Goal: Download file/media

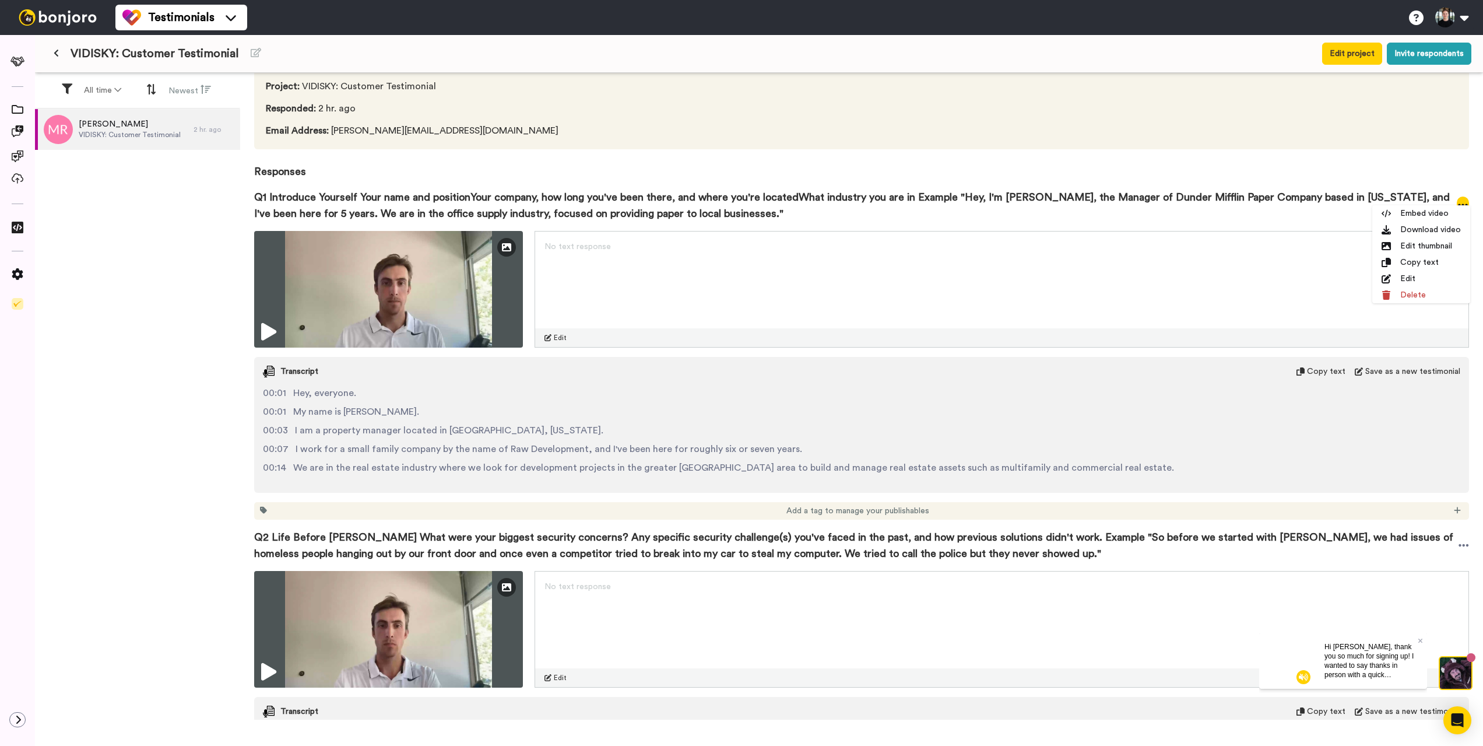
scroll to position [84, 0]
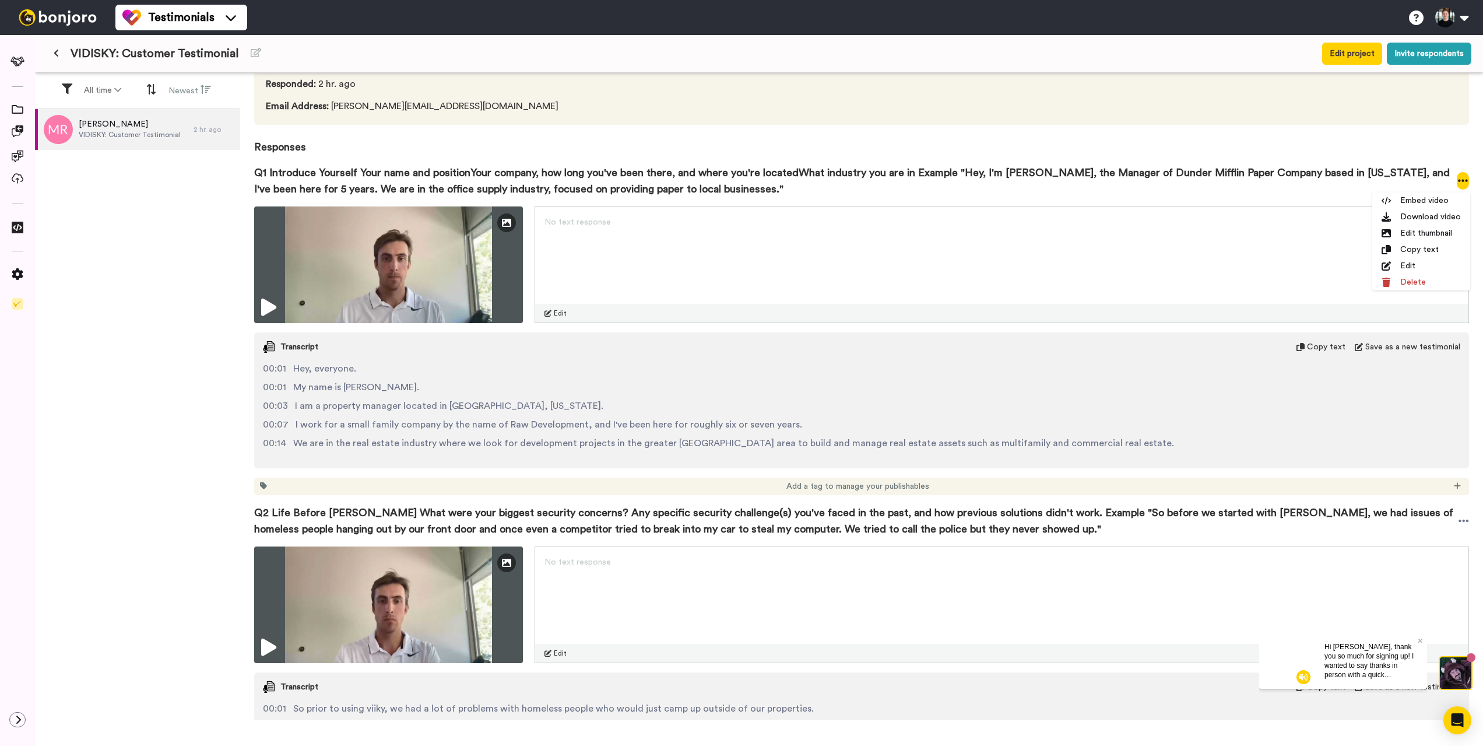
click at [1050, 162] on div "Q1 Introduce Yourself Your name and positionYour company, how long you've been …" at bounding box center [861, 180] width 1215 height 51
click at [1472, 172] on div "[PERSON_NAME] Permission given Project : VIDISKY: Customer Testimonial Responde…" at bounding box center [861, 396] width 1243 height 647
click at [1469, 174] on div "[PERSON_NAME] Permission given Project : VIDISKY: Customer Testimonial Responde…" at bounding box center [861, 396] width 1243 height 647
click at [1463, 181] on icon at bounding box center [1463, 181] width 10 height 2
click at [1430, 216] on li "Download video" at bounding box center [1422, 217] width 98 height 16
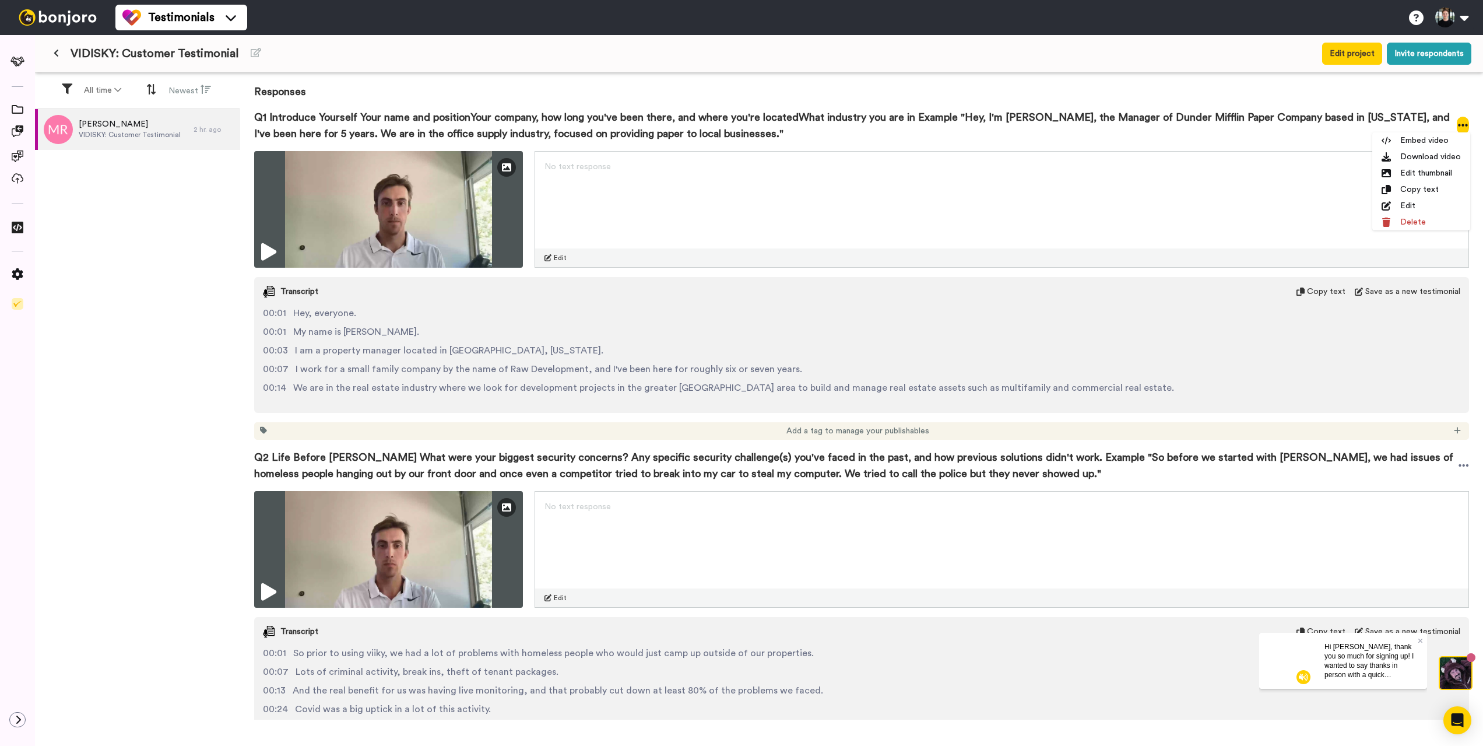
scroll to position [144, 0]
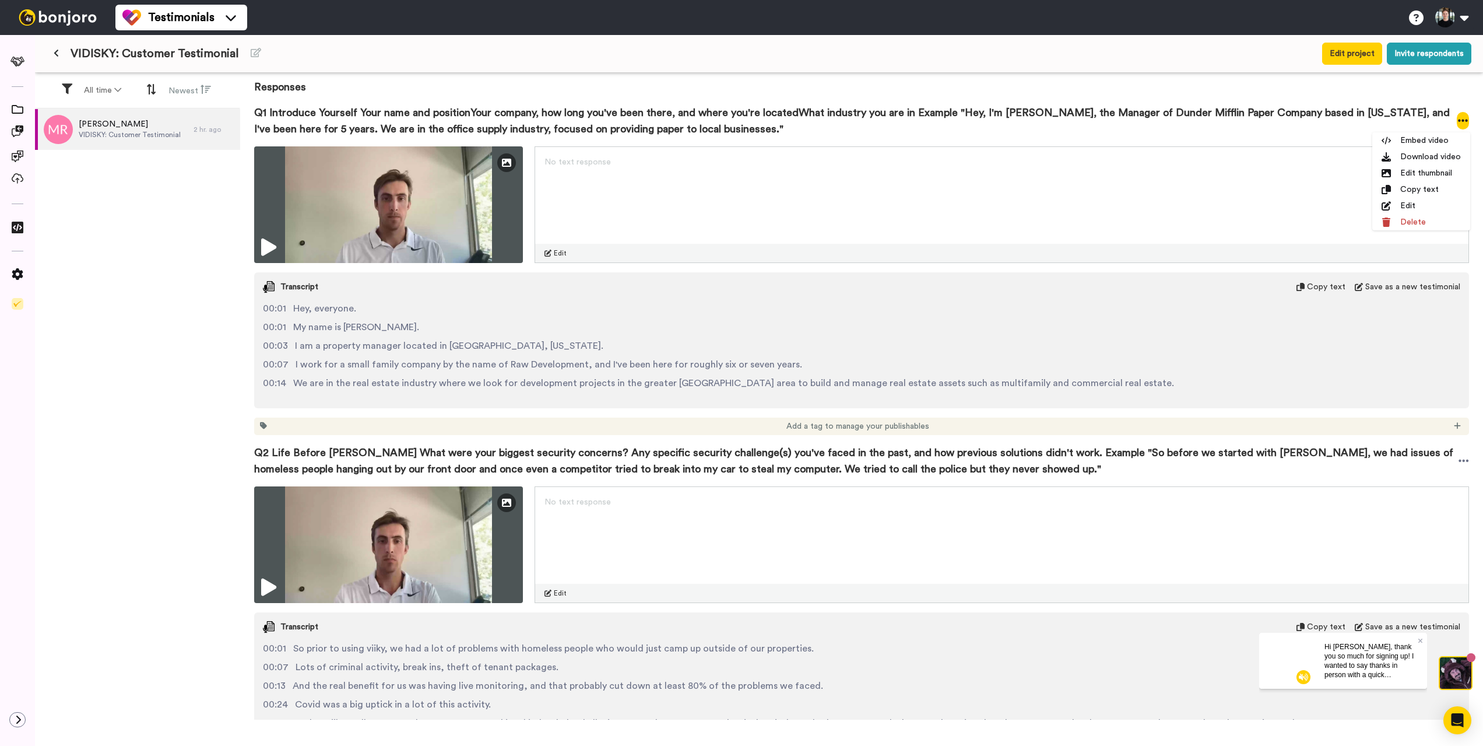
click at [1472, 459] on div "[PERSON_NAME] Permission given Project : VIDISKY: Customer Testimonial Responde…" at bounding box center [861, 396] width 1243 height 647
click at [1469, 459] on div "[PERSON_NAME] Permission given Project : VIDISKY: Customer Testimonial Responde…" at bounding box center [861, 396] width 1243 height 647
click at [1467, 459] on icon at bounding box center [1464, 460] width 10 height 2
click at [1429, 499] on li "Download video" at bounding box center [1422, 497] width 98 height 16
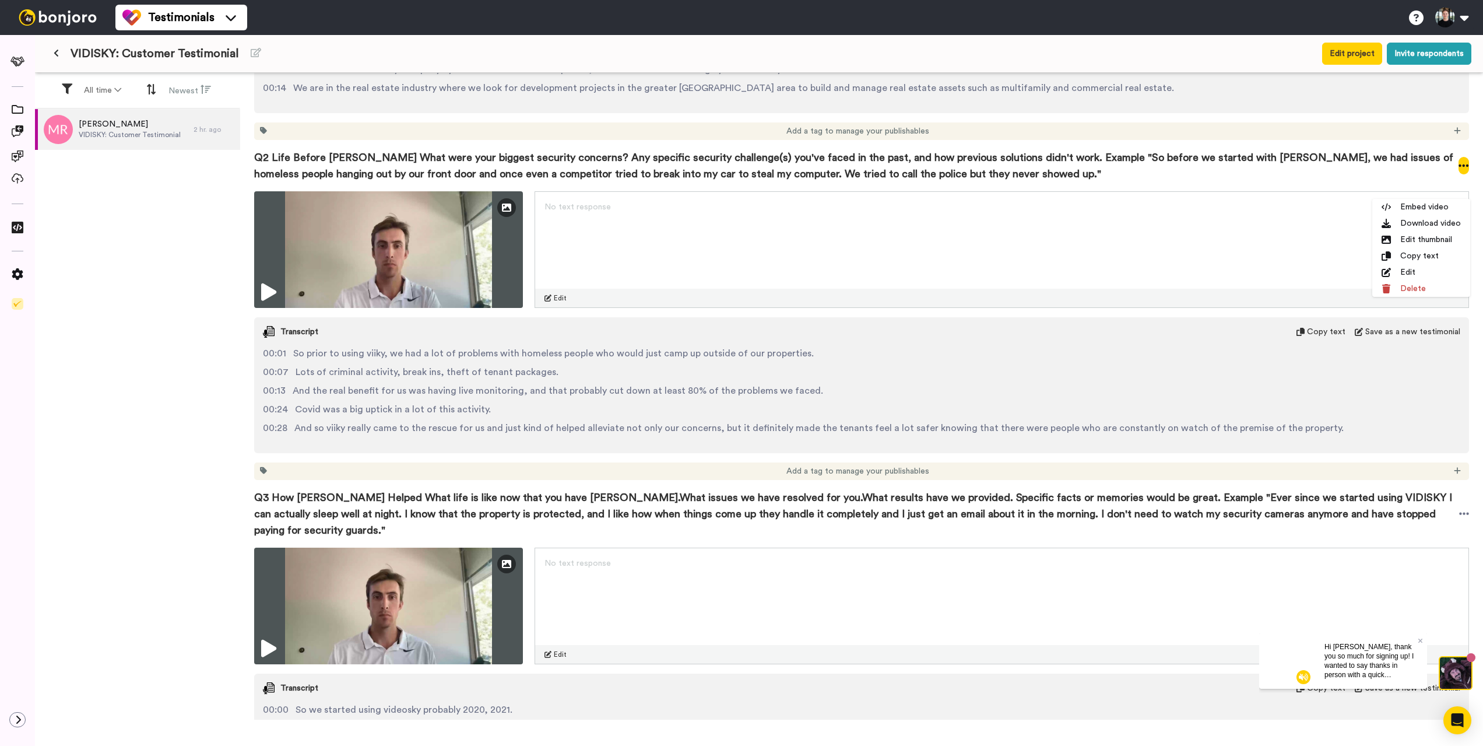
scroll to position [521, 0]
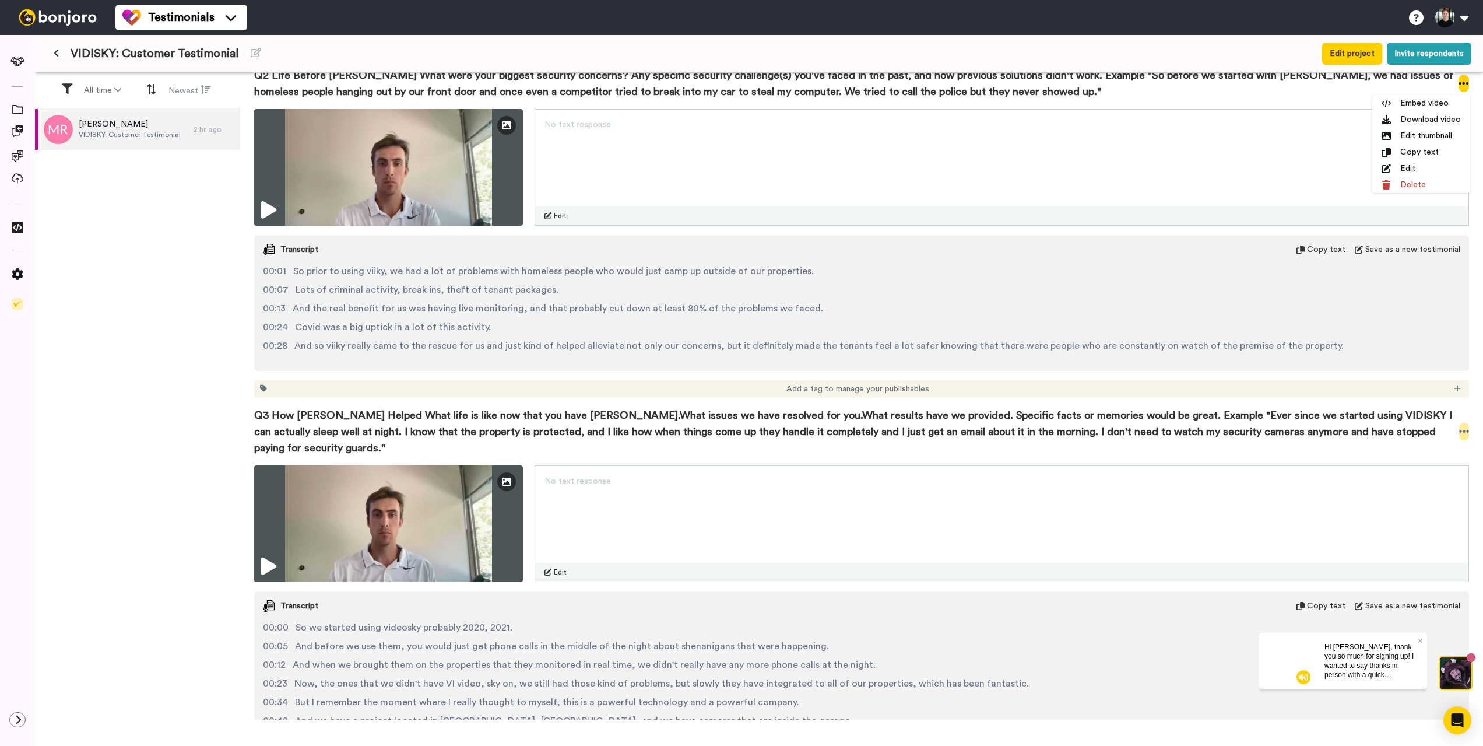
click at [1464, 426] on icon at bounding box center [1464, 432] width 10 height 12
click at [1436, 456] on li "Download video" at bounding box center [1422, 459] width 98 height 16
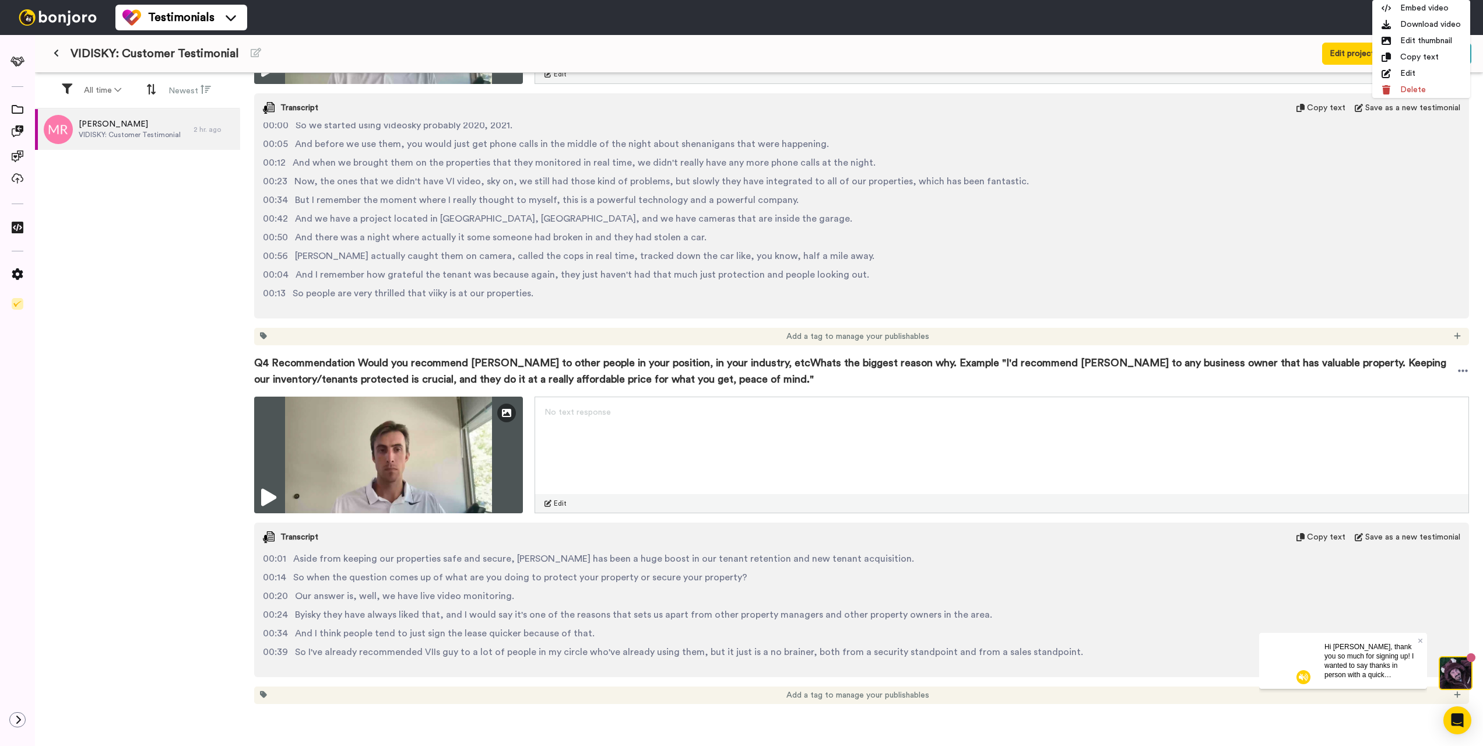
scroll to position [1023, 0]
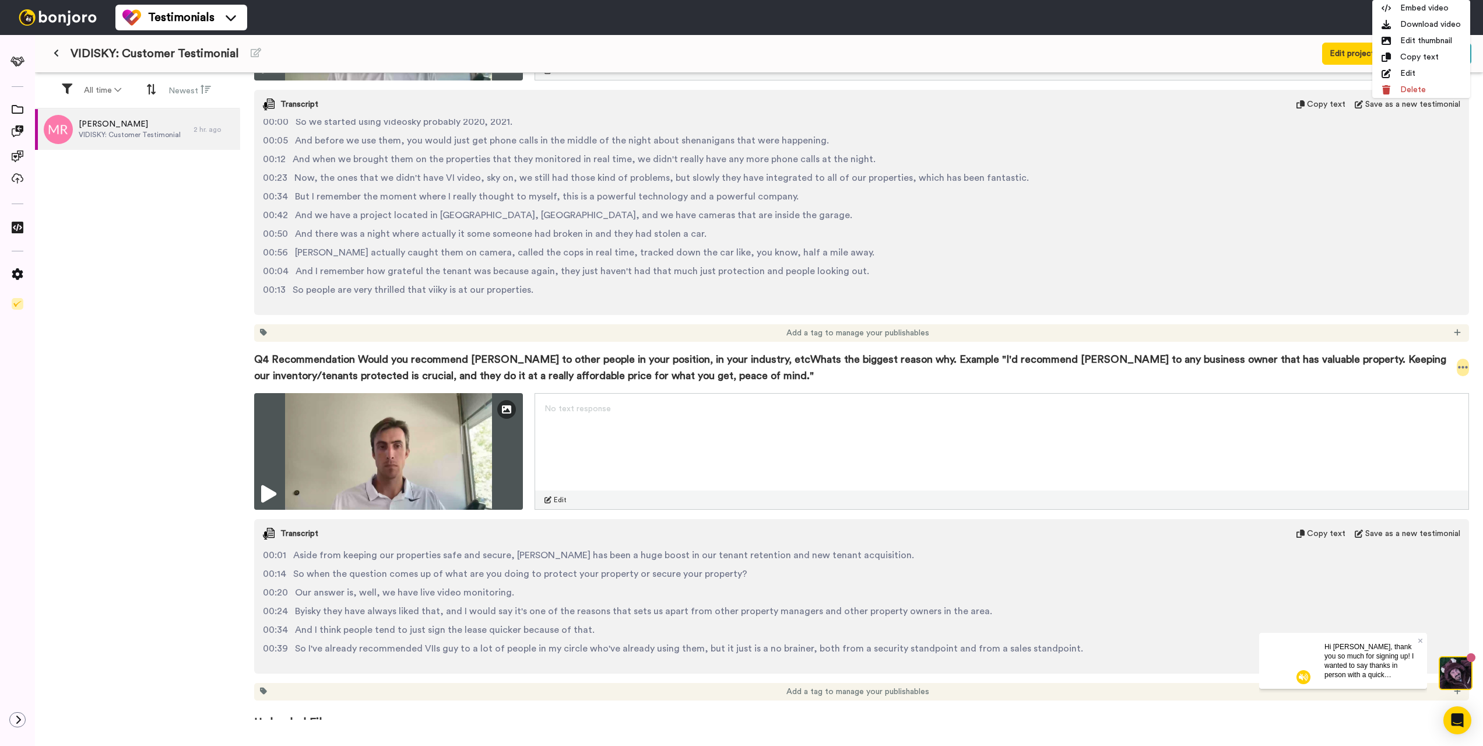
click at [1462, 366] on icon at bounding box center [1463, 367] width 10 height 2
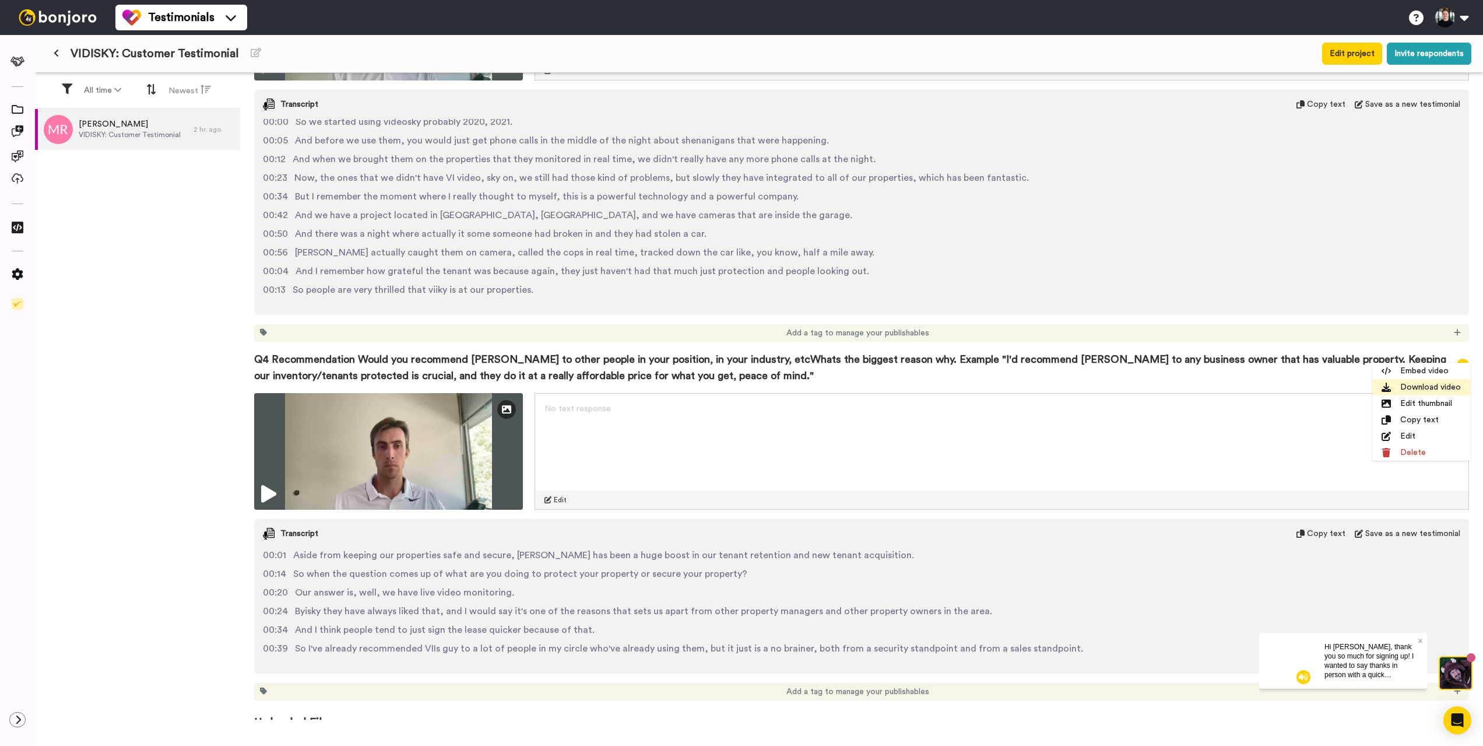
click at [1428, 386] on li "Download video" at bounding box center [1422, 387] width 98 height 16
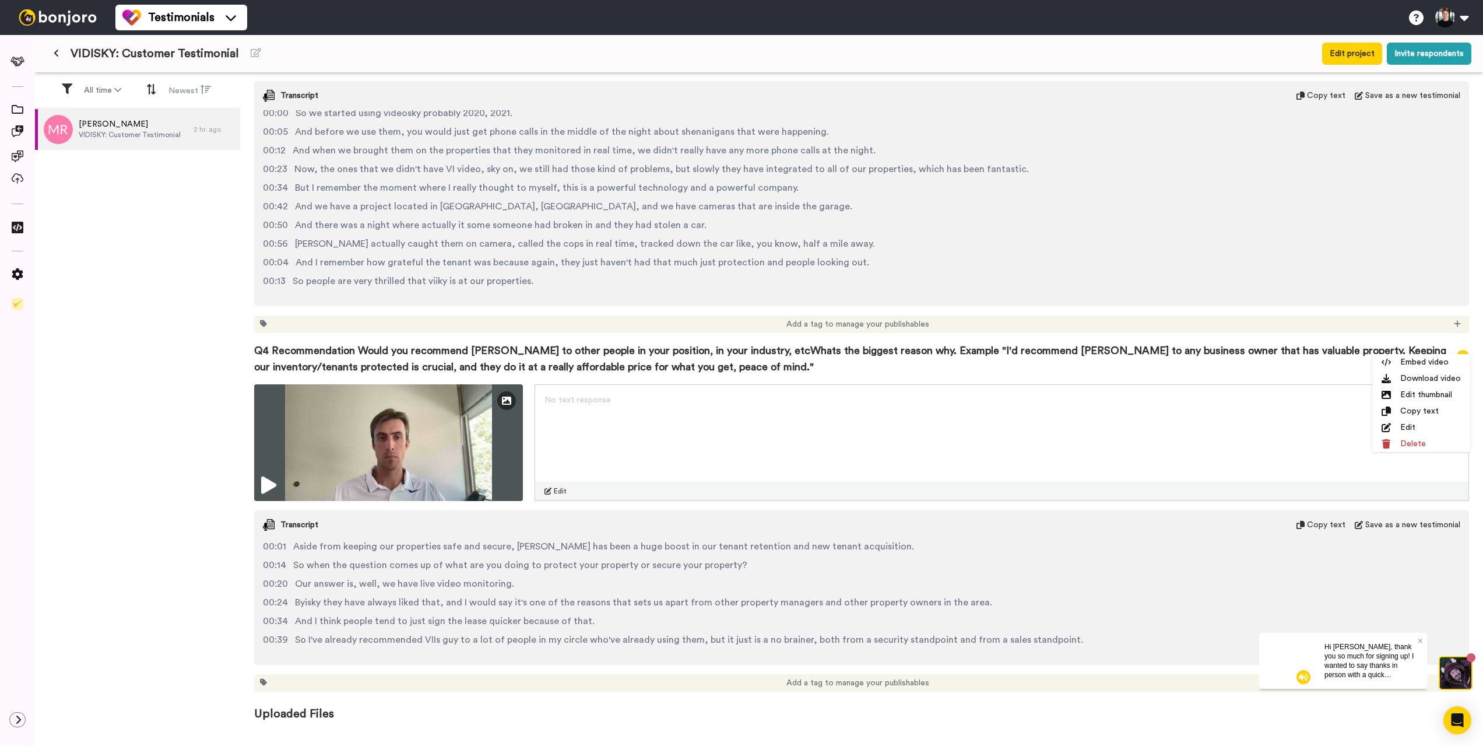
click at [172, 418] on div "[PERSON_NAME]: Customer Testimonial 2 hr. ago" at bounding box center [137, 428] width 205 height 638
